Goal: Task Accomplishment & Management: Manage account settings

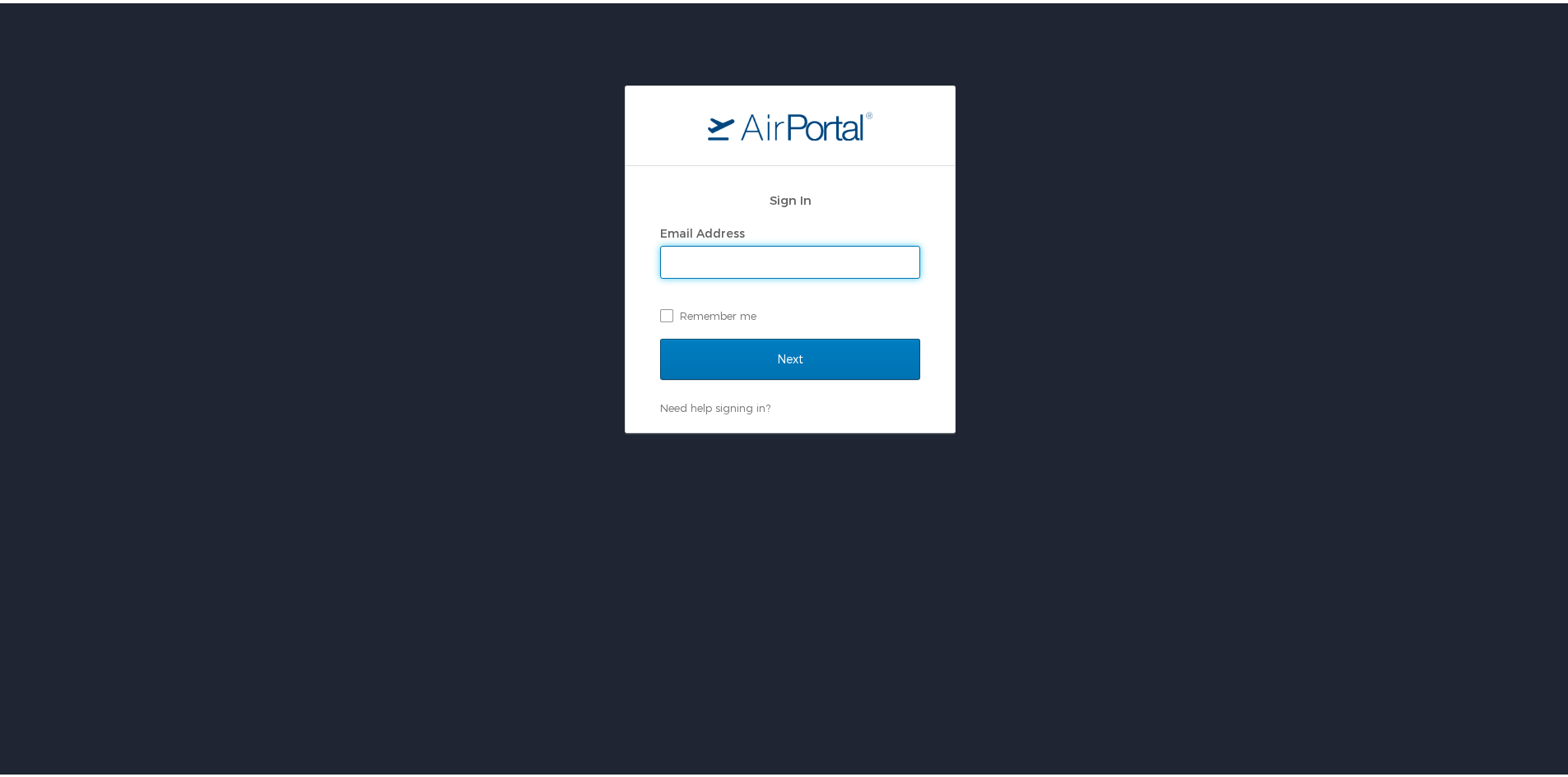
click at [823, 254] on input "Email Address" at bounding box center [791, 259] width 259 height 31
type input "michael.bradley@i3-corps.com"
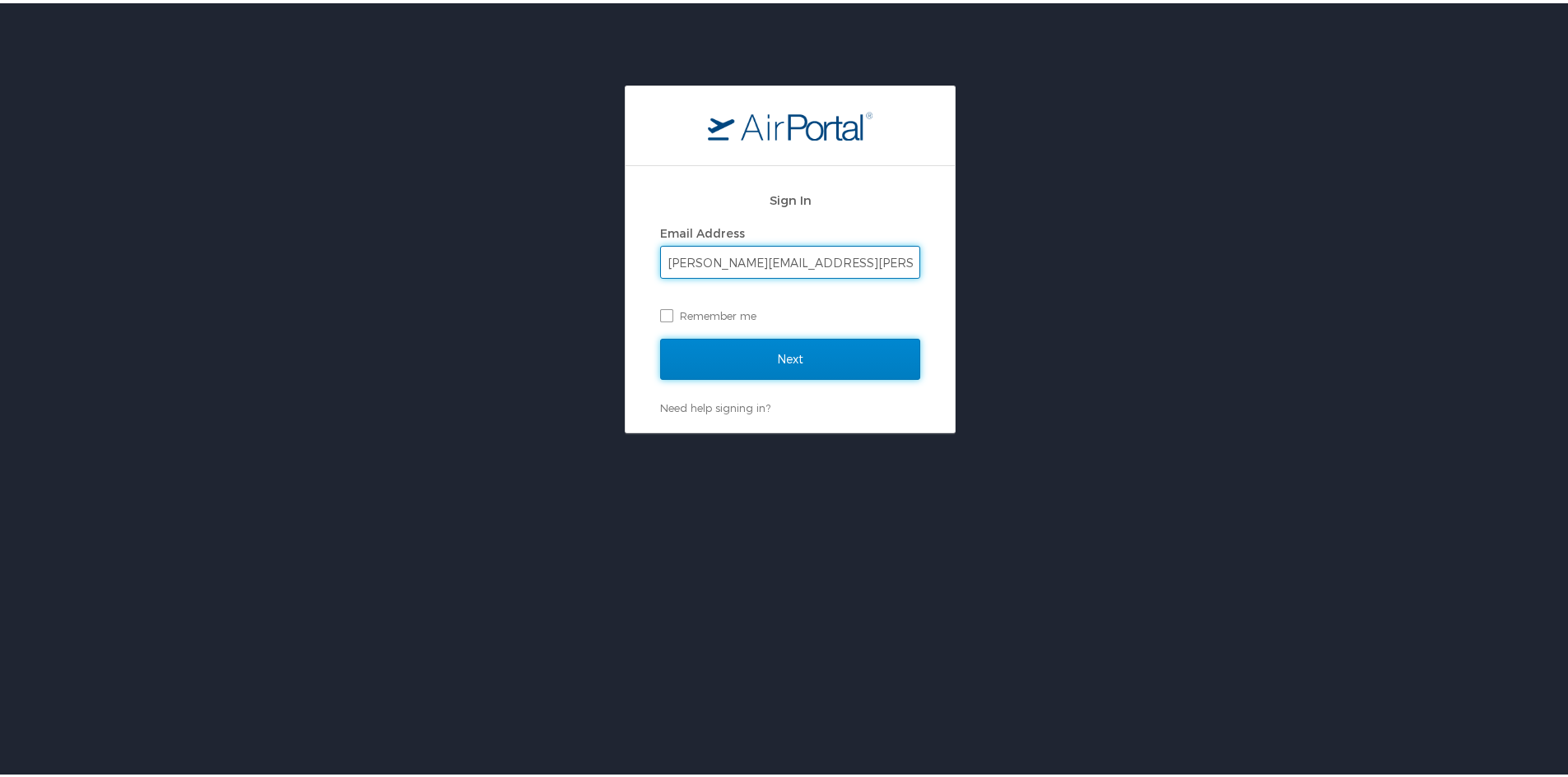
click at [799, 360] on input "Next" at bounding box center [790, 356] width 260 height 41
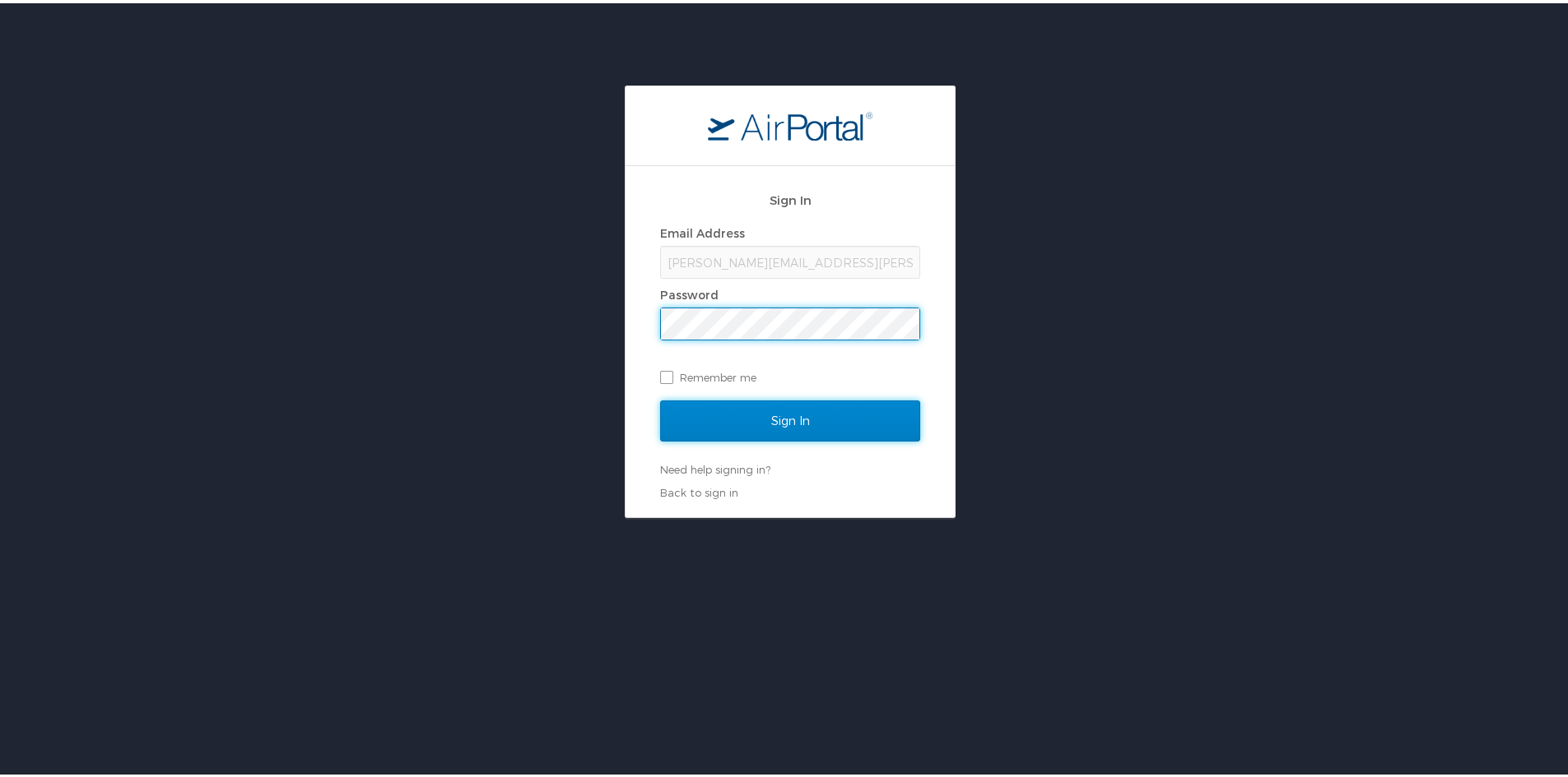
click at [771, 413] on input "Sign In" at bounding box center [790, 418] width 260 height 41
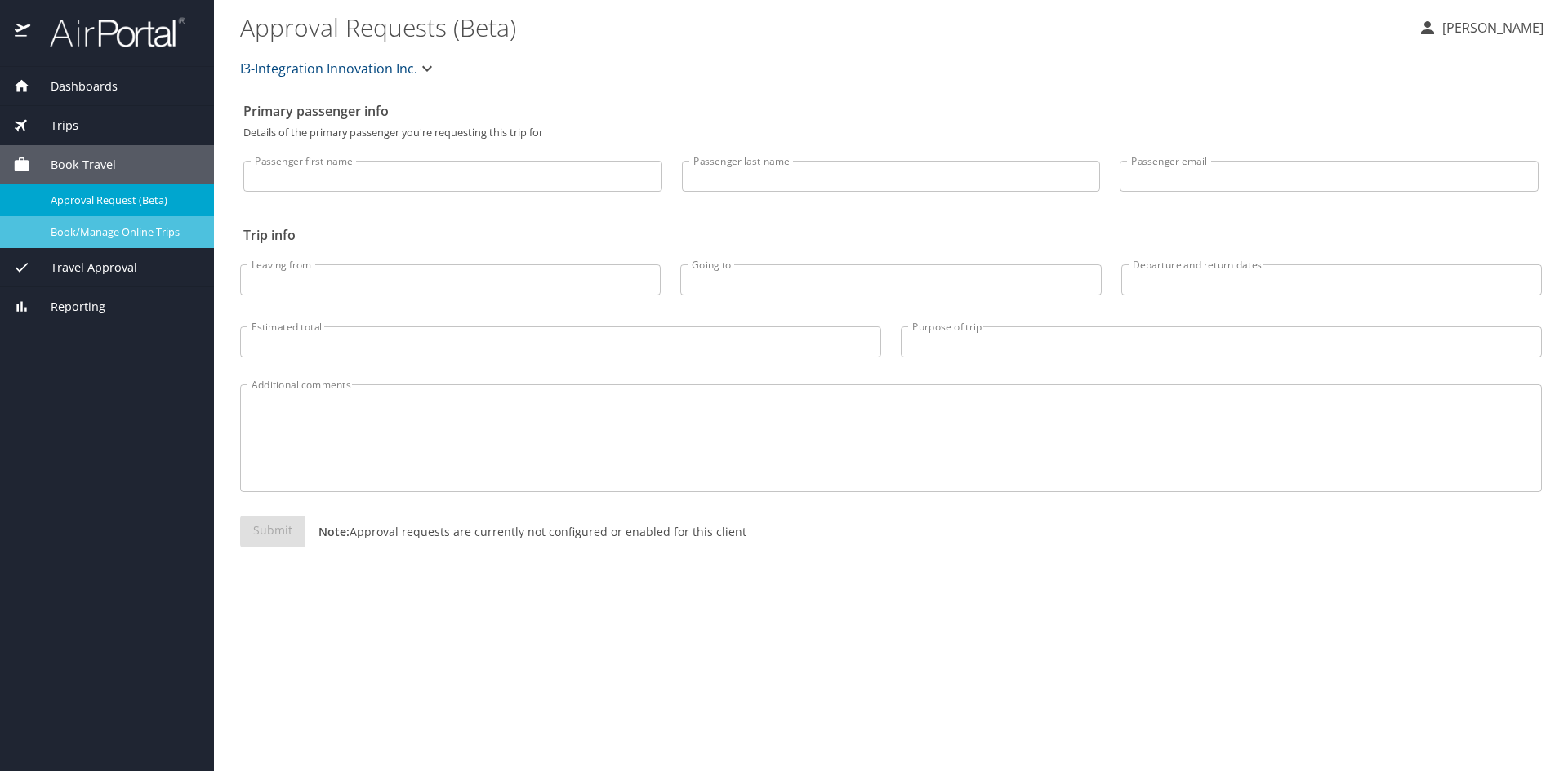
click at [98, 233] on span "Book/Manage Online Trips" at bounding box center [122, 232] width 143 height 16
click at [77, 85] on span "Dashboards" at bounding box center [74, 86] width 87 height 18
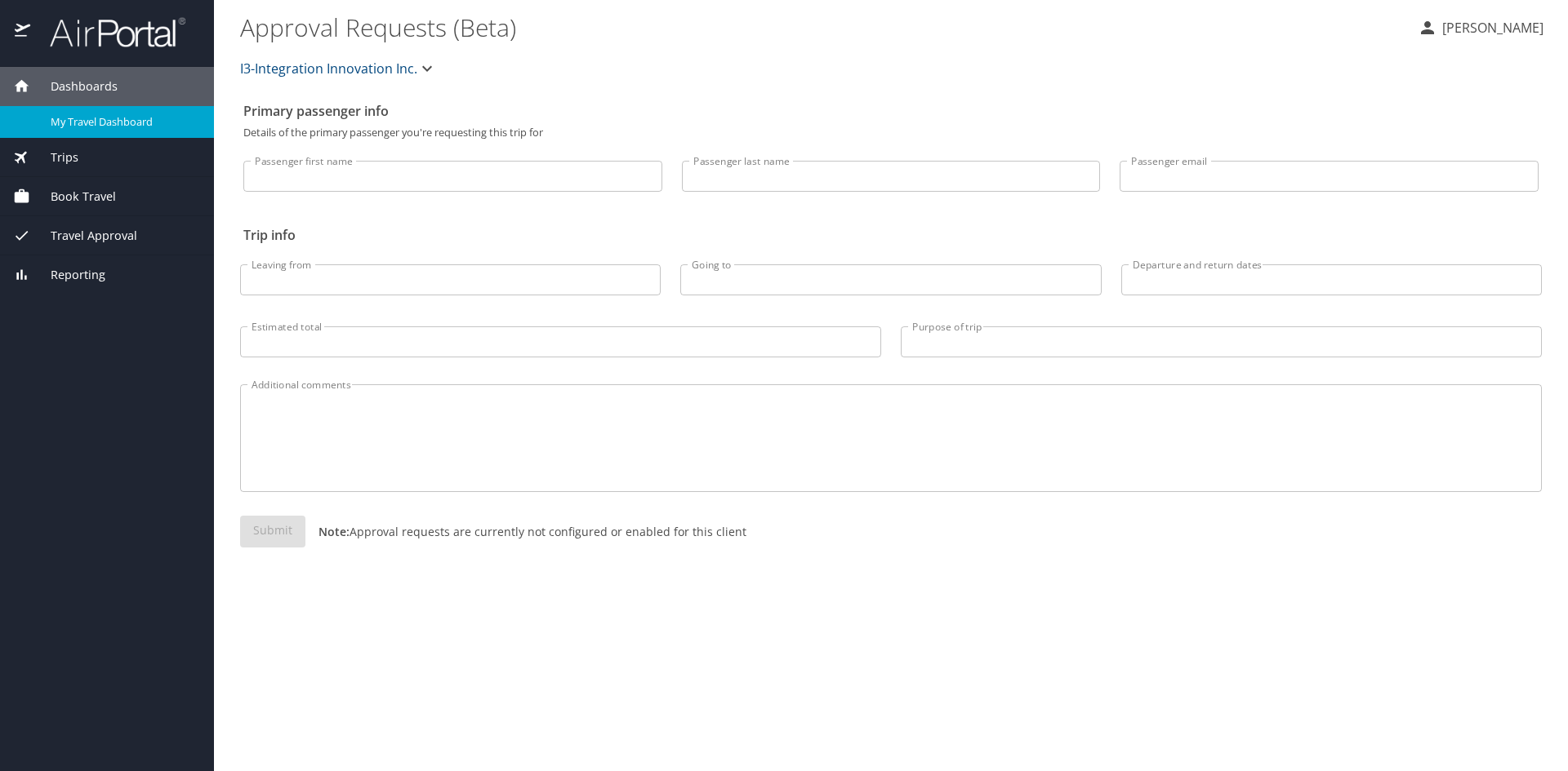
click at [127, 124] on span "My Travel Dashboard" at bounding box center [122, 122] width 143 height 16
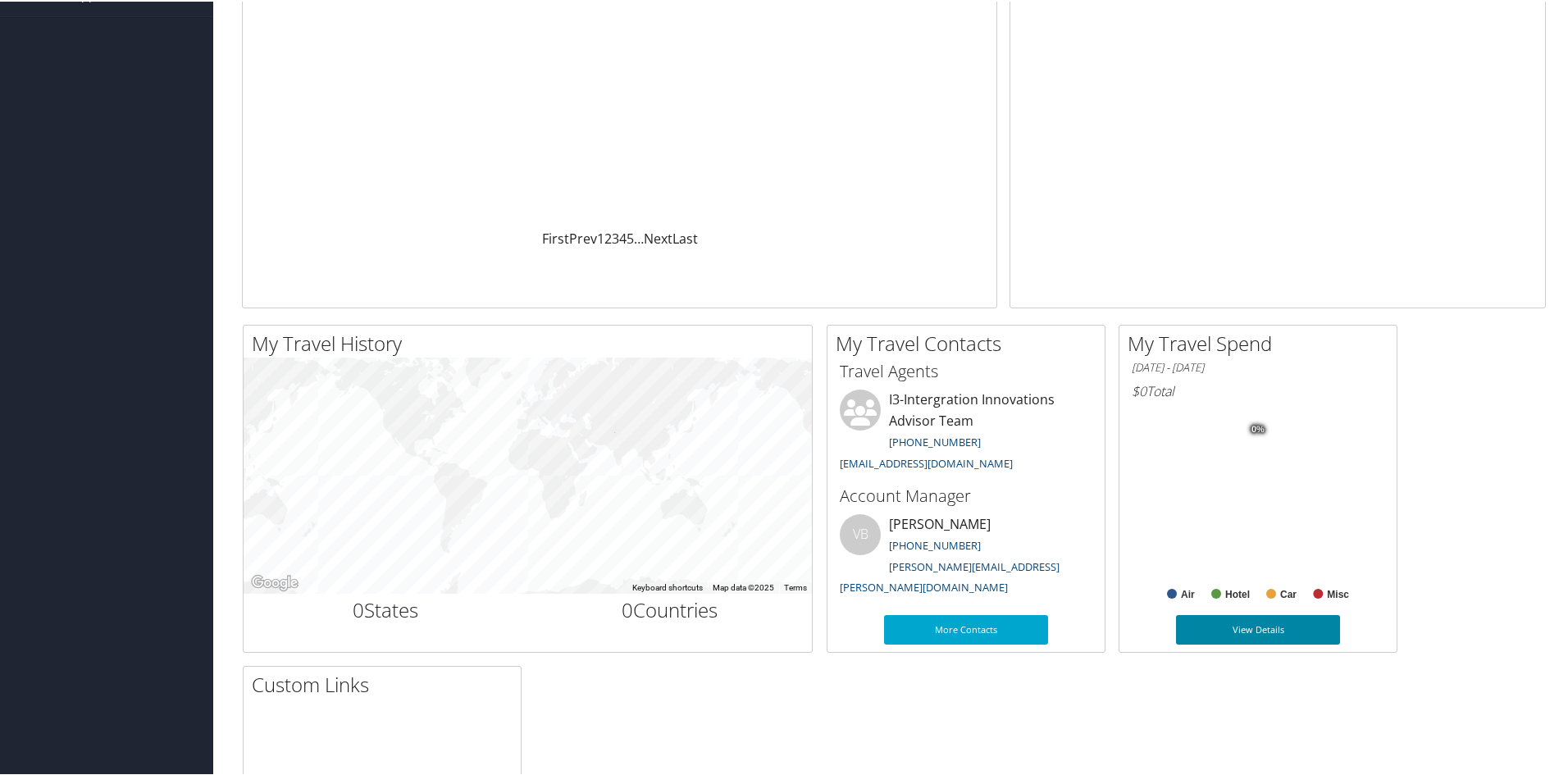
scroll to position [481, 0]
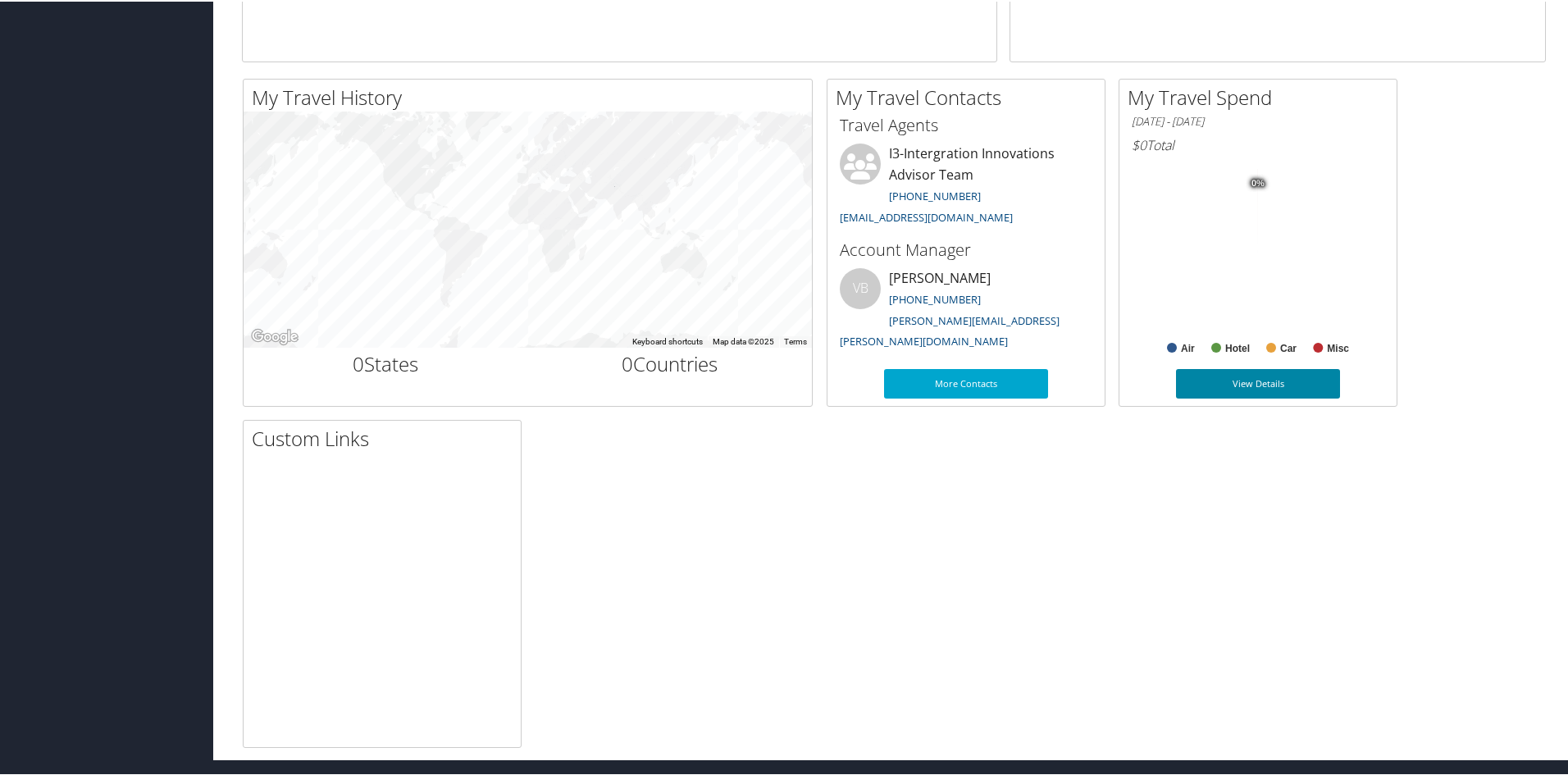
click at [1256, 383] on link "View Details" at bounding box center [1259, 382] width 164 height 30
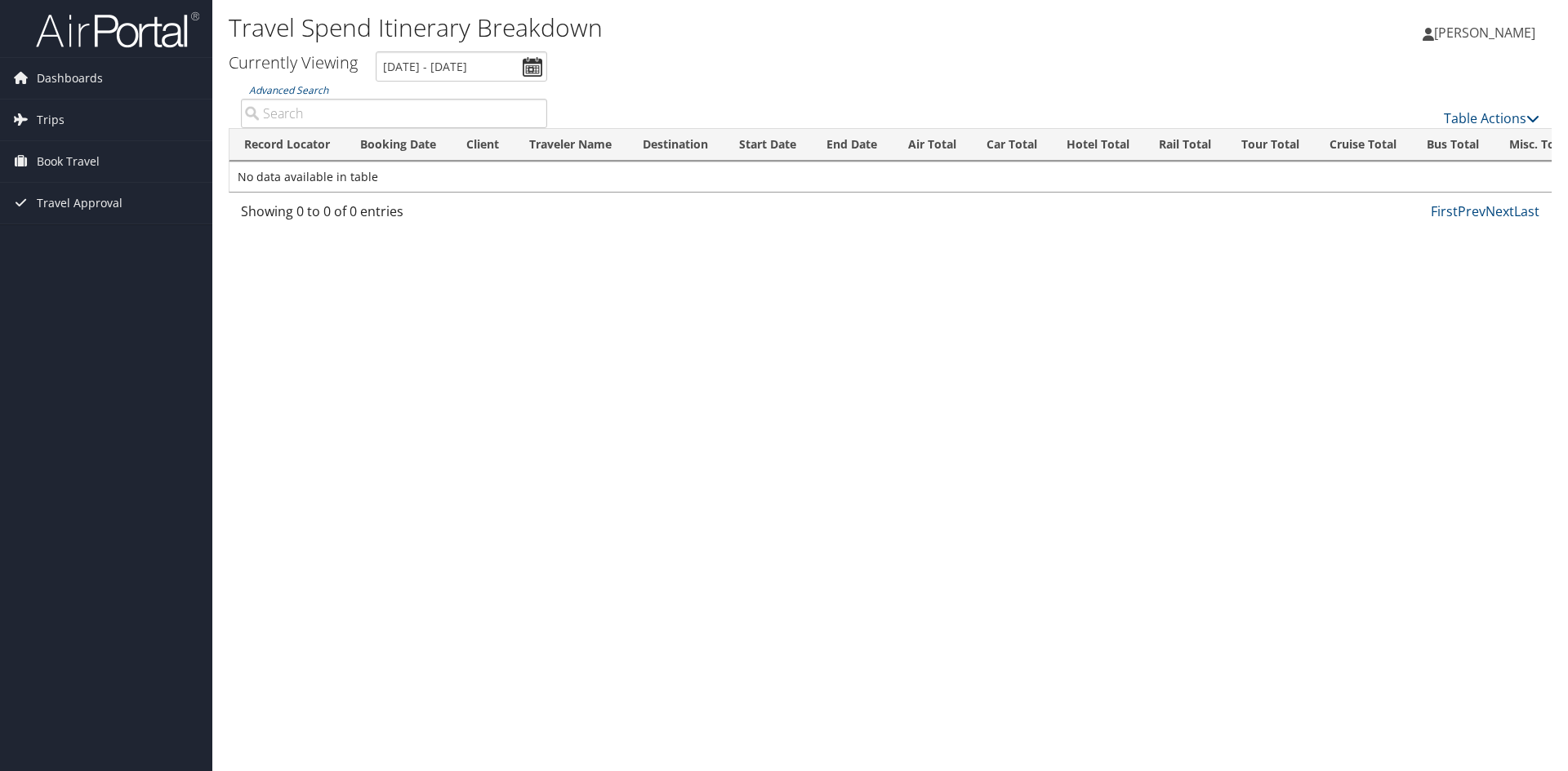
click at [1467, 30] on span "[PERSON_NAME]" at bounding box center [1484, 32] width 101 height 18
click at [1413, 141] on link "View Travel Profile" at bounding box center [1443, 145] width 182 height 28
click at [1447, 39] on span "[PERSON_NAME]" at bounding box center [1484, 32] width 101 height 18
click at [1406, 141] on link "View Travel Profile" at bounding box center [1443, 145] width 182 height 28
click at [59, 77] on span "Dashboards" at bounding box center [69, 78] width 66 height 41
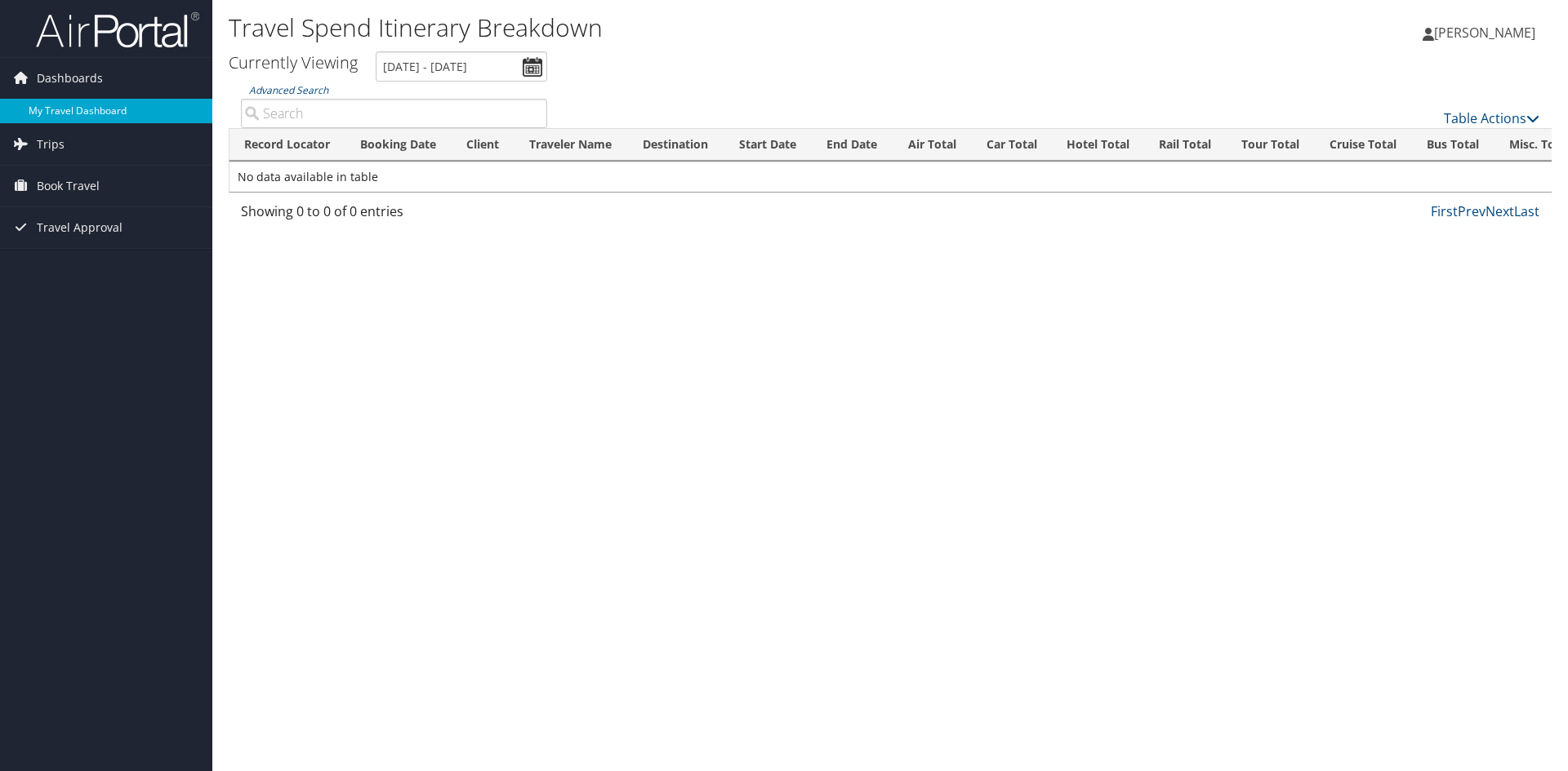
click at [119, 106] on link "My Travel Dashboard" at bounding box center [106, 111] width 212 height 24
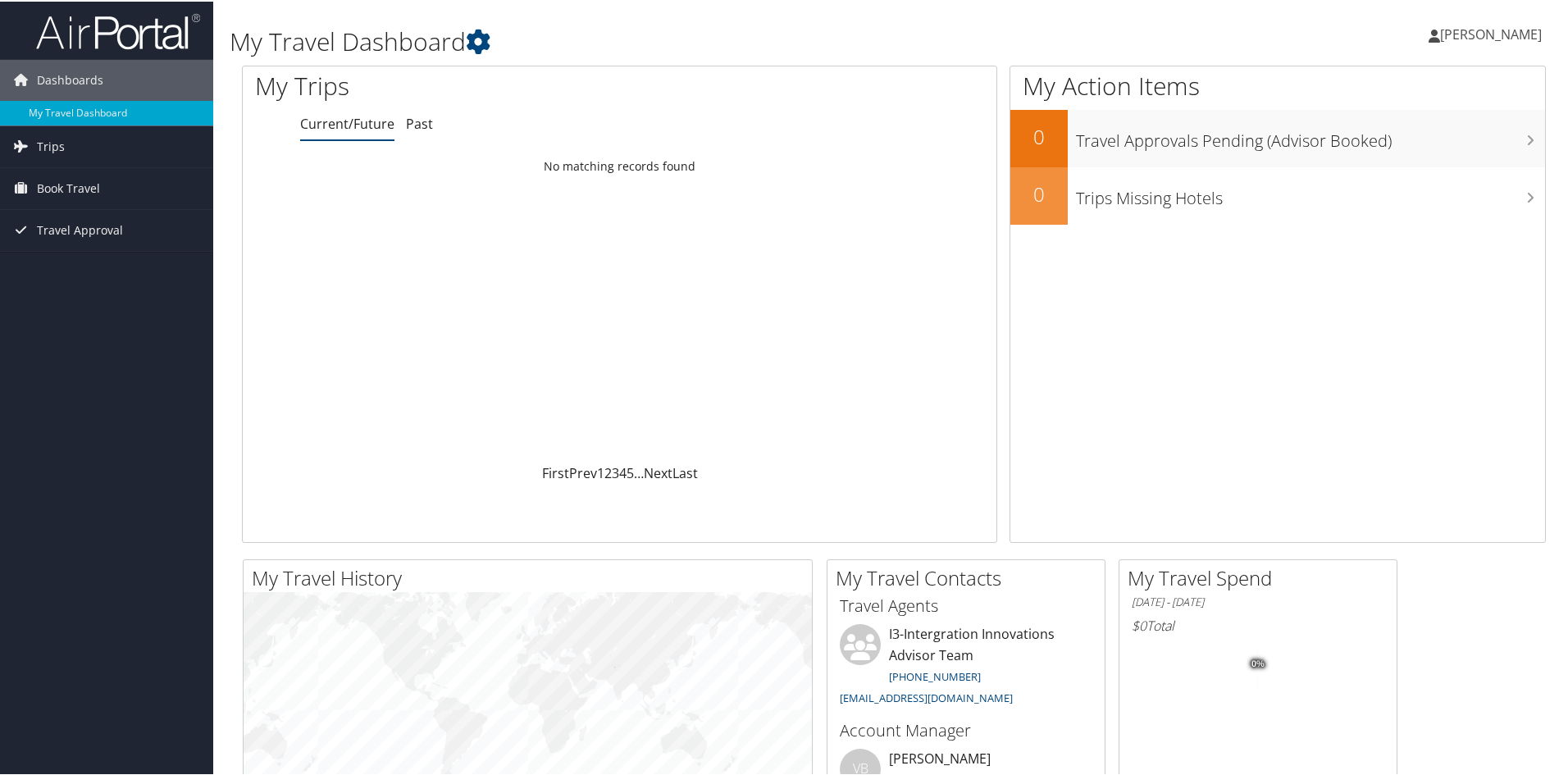
click at [1472, 36] on span "[PERSON_NAME]" at bounding box center [1490, 32] width 102 height 18
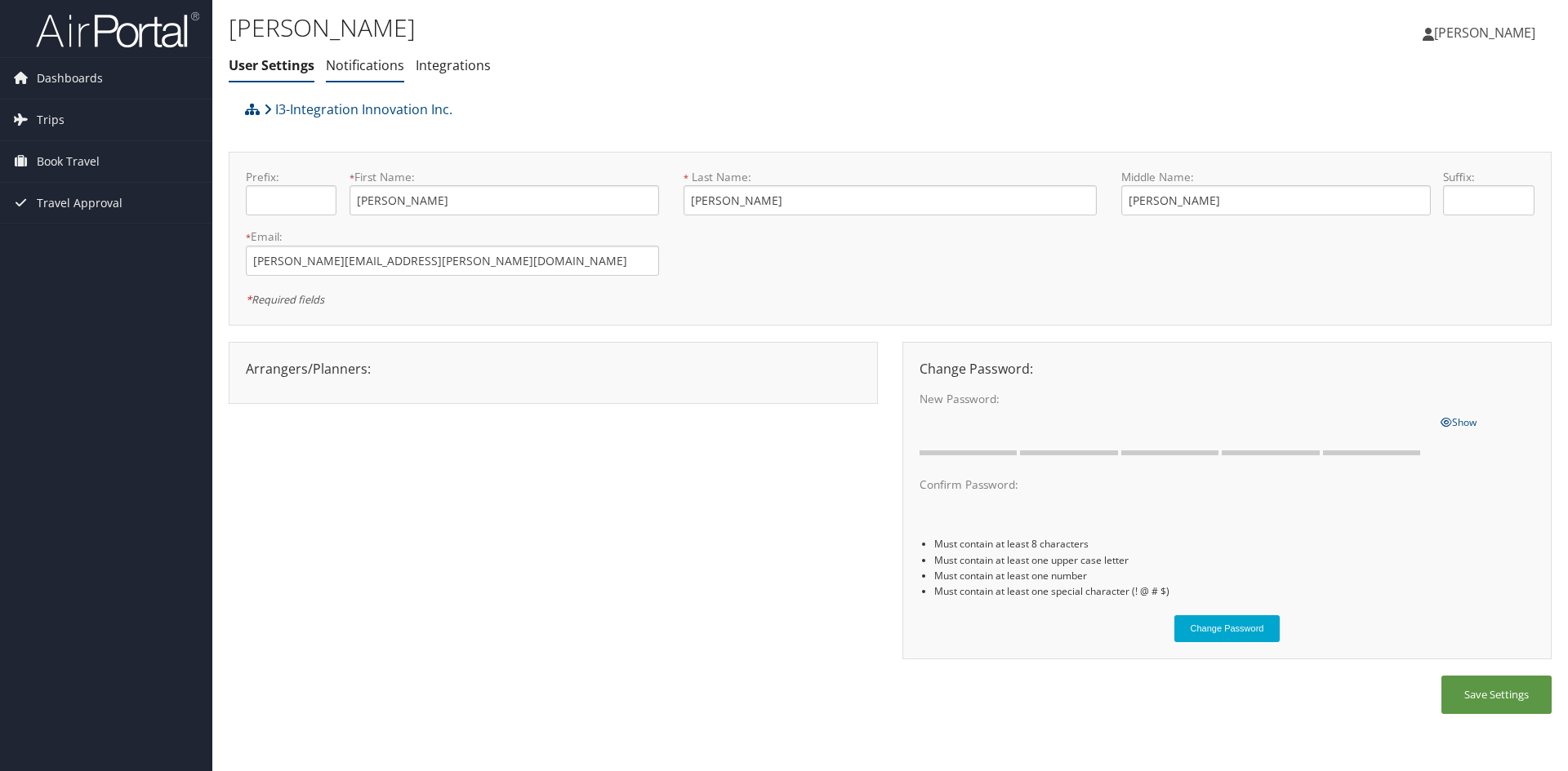
click at [360, 61] on link "Notifications" at bounding box center [365, 65] width 78 height 18
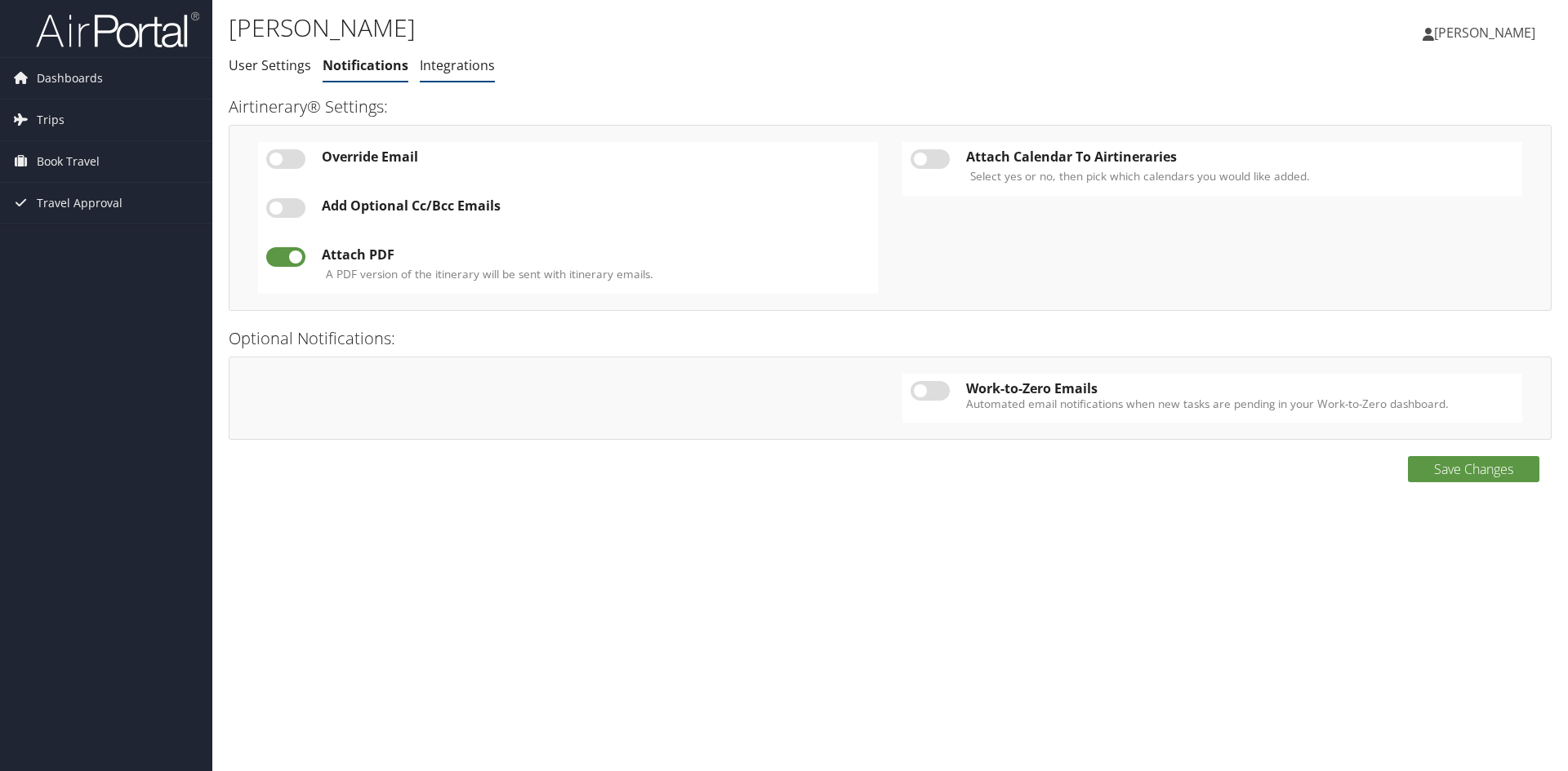
click at [453, 68] on link "Integrations" at bounding box center [457, 65] width 75 height 18
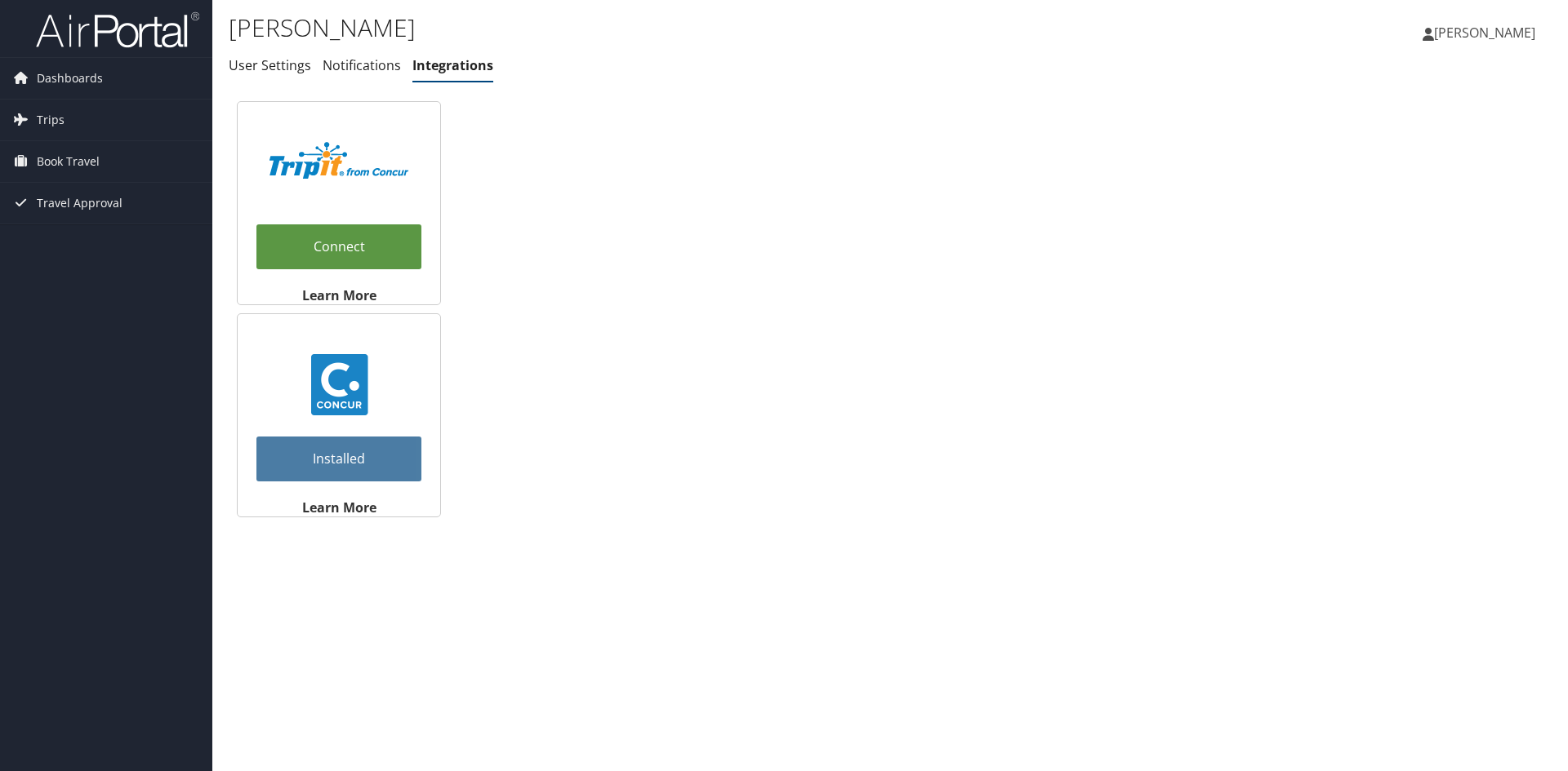
click at [1474, 33] on span "[PERSON_NAME]" at bounding box center [1484, 32] width 101 height 18
click at [1413, 150] on link "View Travel Profile" at bounding box center [1443, 145] width 182 height 28
